Goal: Check status: Check status

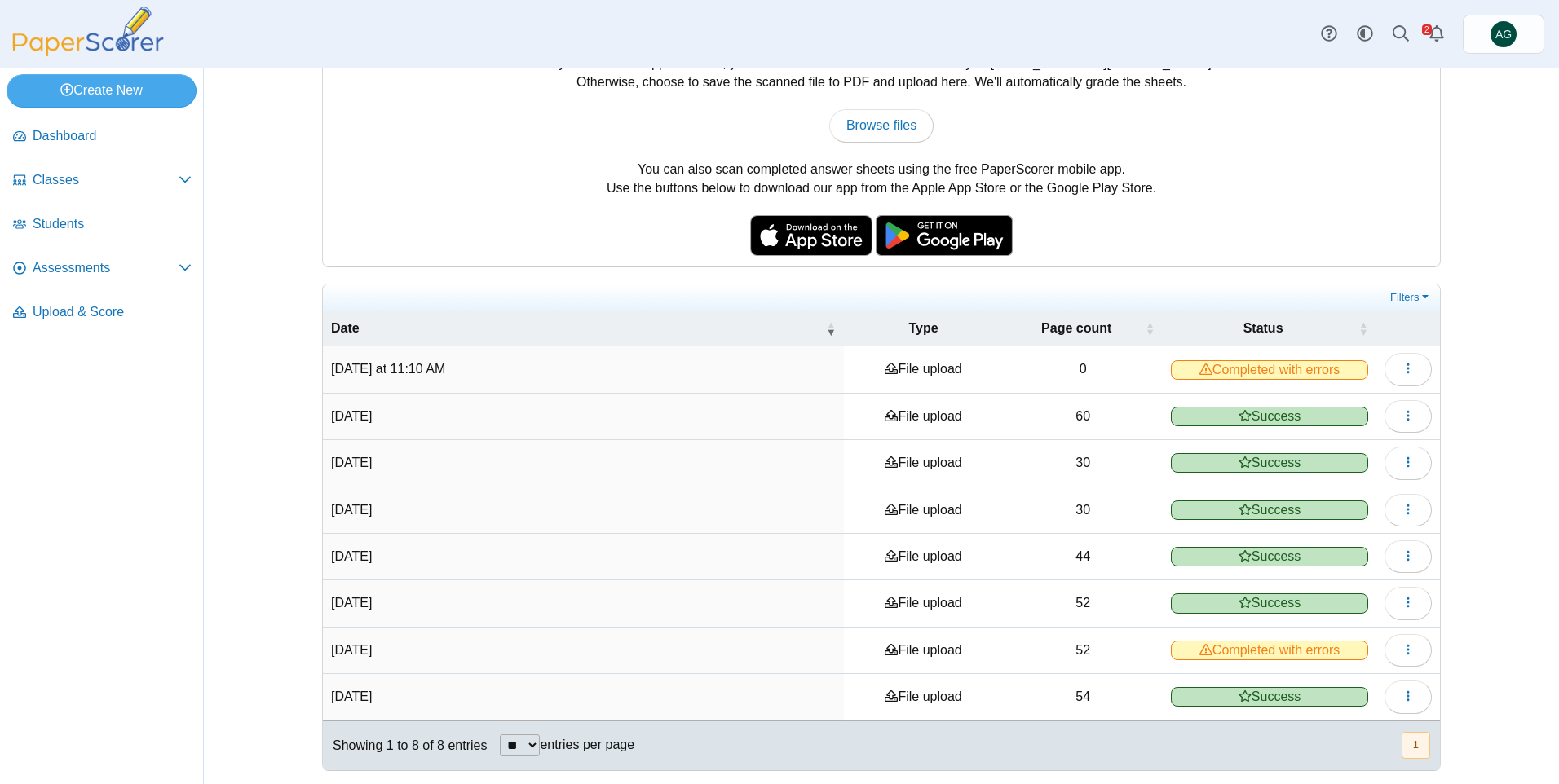
scroll to position [95, 0]
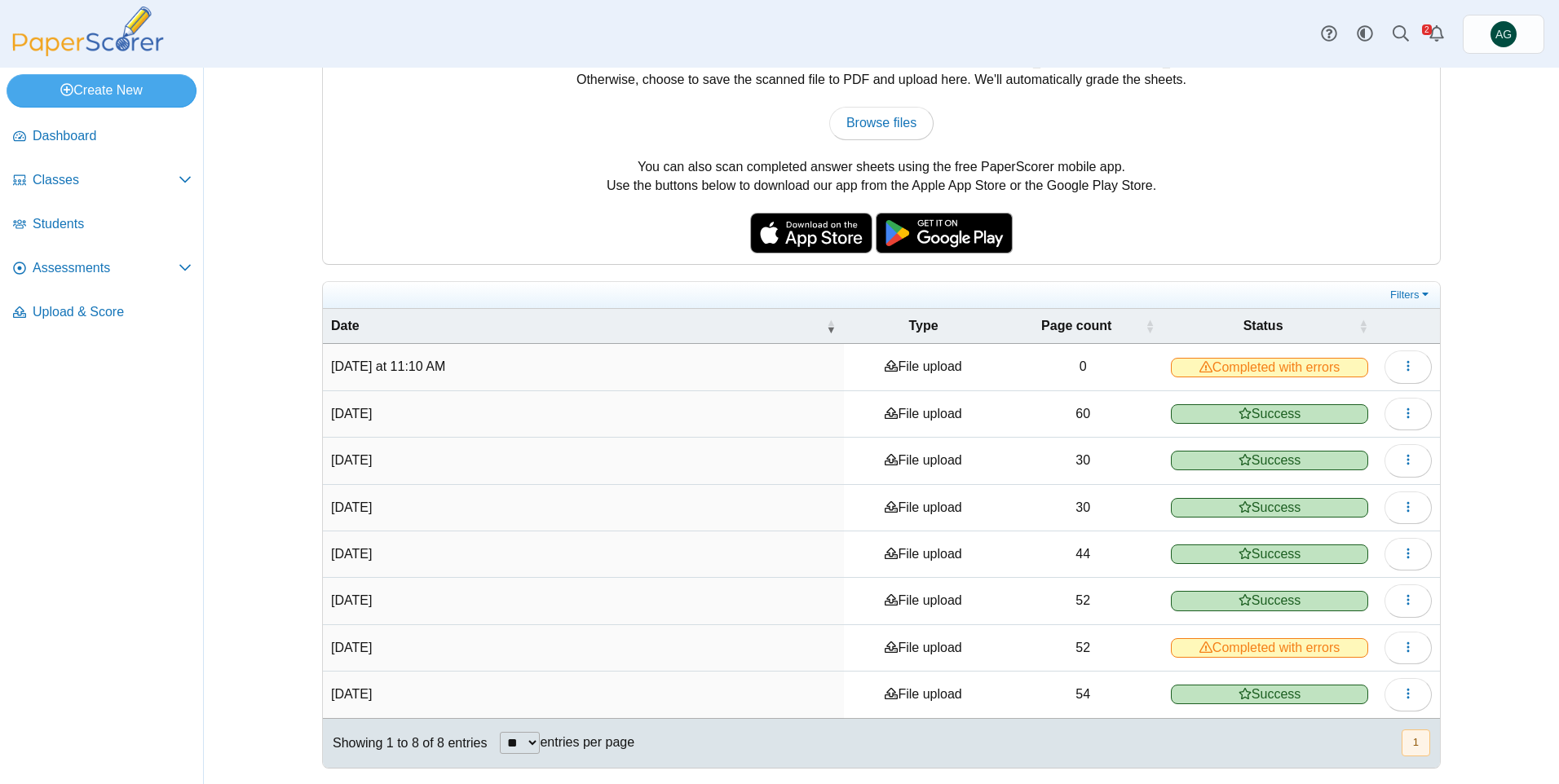
click at [681, 373] on td "[DATE] at 11:10 AM" at bounding box center [583, 367] width 521 height 46
click at [1384, 363] on button "button" at bounding box center [1408, 367] width 47 height 33
click at [1245, 362] on span "Completed with errors" at bounding box center [1270, 368] width 198 height 19
click at [1394, 363] on button "button" at bounding box center [1408, 367] width 47 height 33
click at [1344, 403] on link "View scanned pages" at bounding box center [1327, 404] width 196 height 24
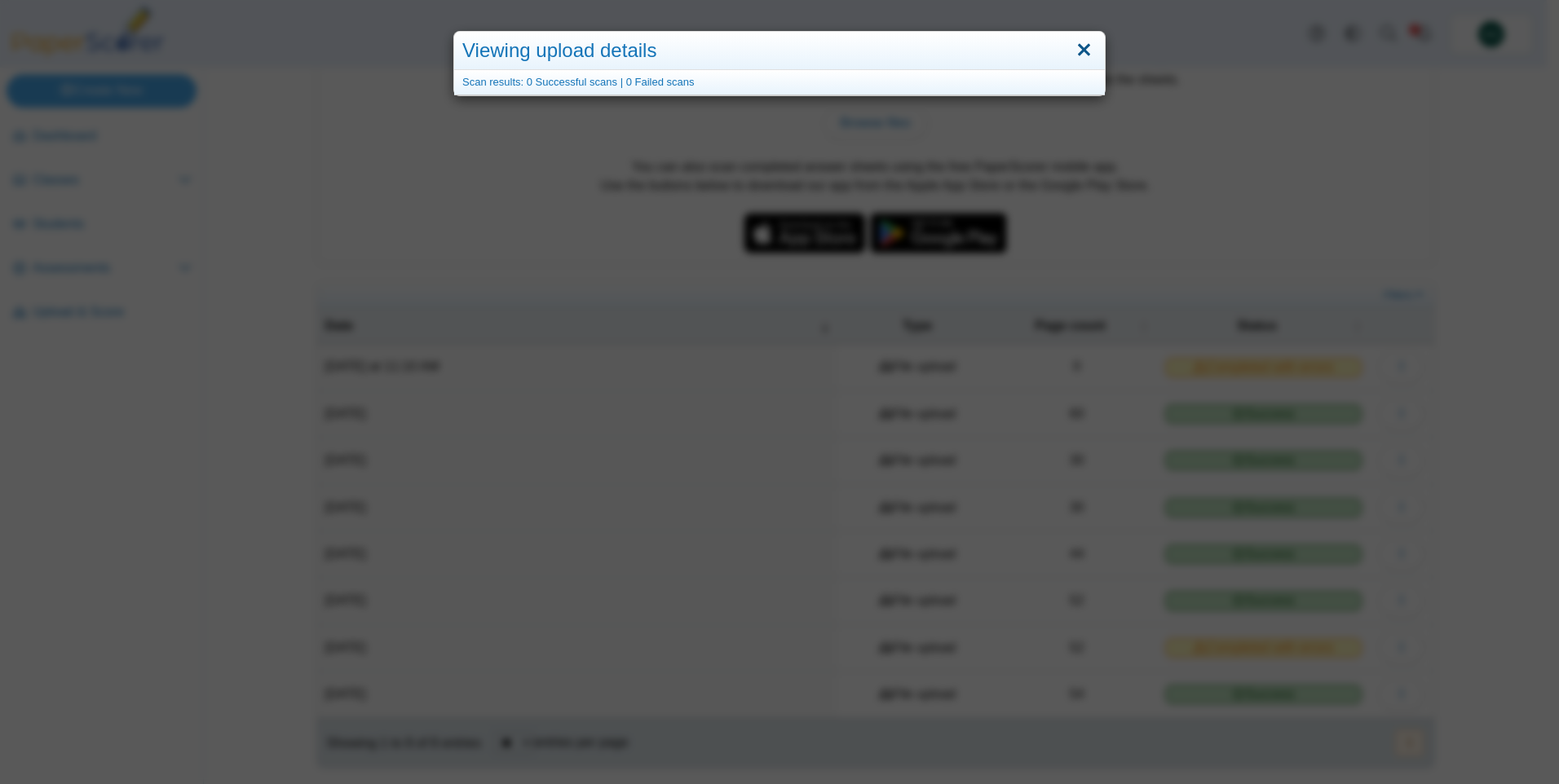
click at [1085, 46] on link "Close" at bounding box center [1084, 50] width 25 height 28
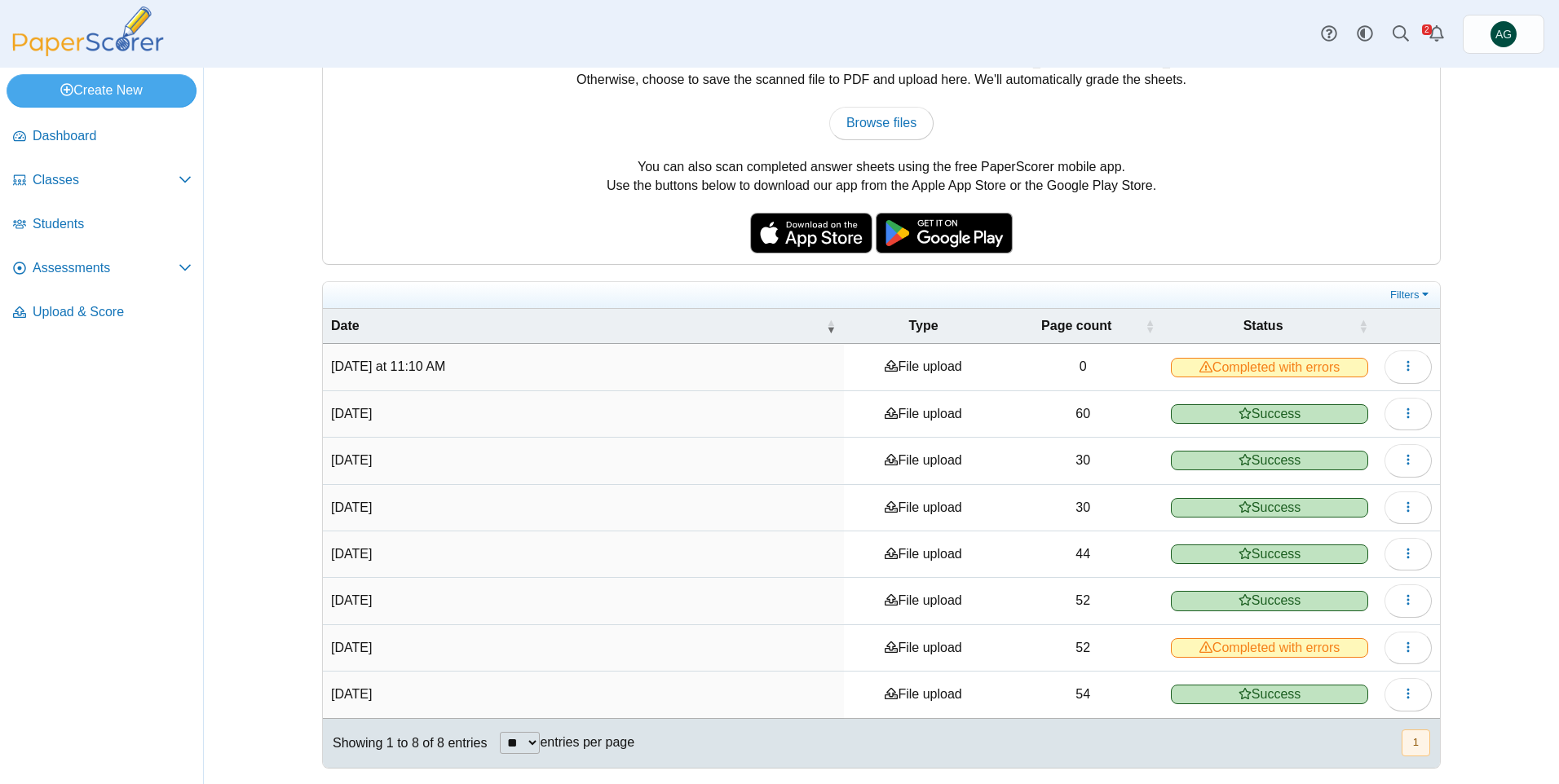
click at [873, 106] on div "You can scan completed answer sheets using any standard scanner. If your scanne…" at bounding box center [881, 147] width 1117 height 235
click at [875, 127] on span "Browse files" at bounding box center [881, 122] width 70 height 14
type input "**********"
